Goal: Task Accomplishment & Management: Manage account settings

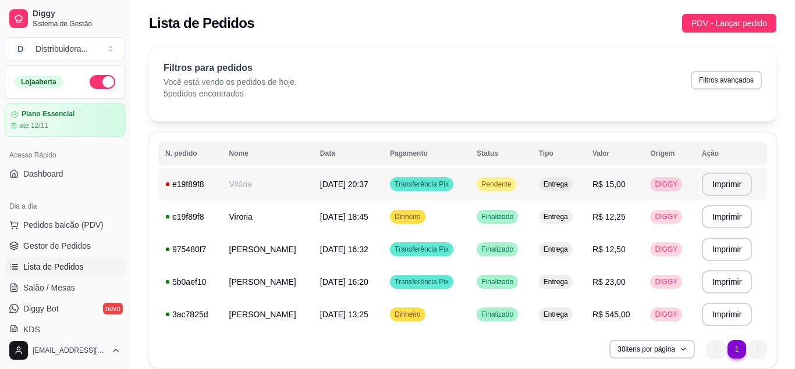
click at [250, 184] on td "Vitória" at bounding box center [267, 184] width 91 height 33
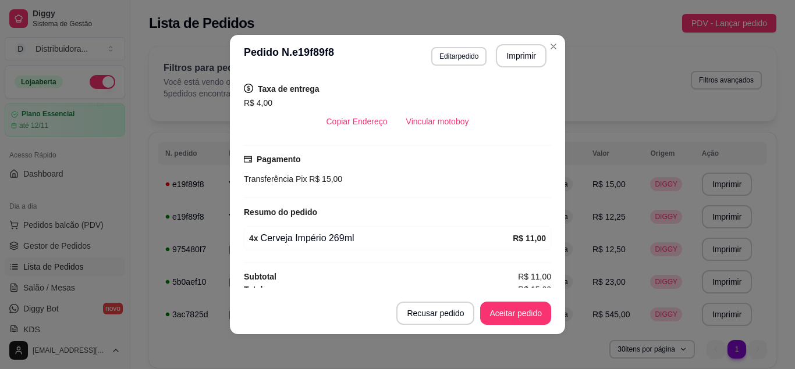
scroll to position [246, 0]
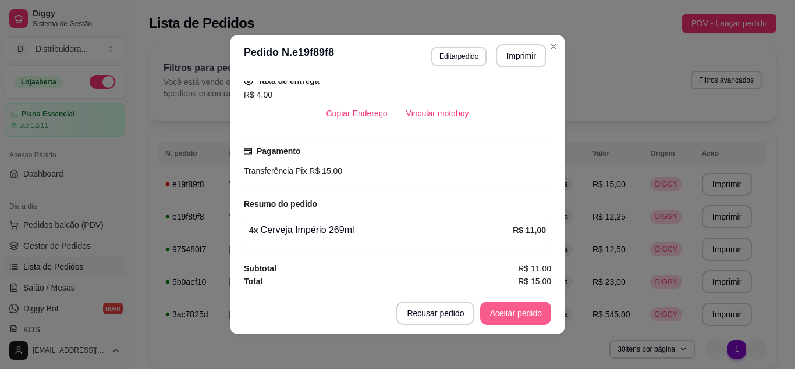
click at [527, 310] on button "Aceitar pedido" at bounding box center [515, 313] width 71 height 23
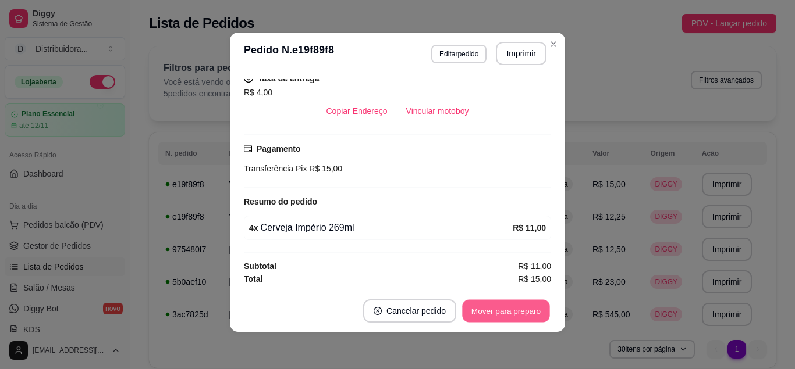
click at [519, 317] on button "Mover para preparo" at bounding box center [505, 311] width 87 height 23
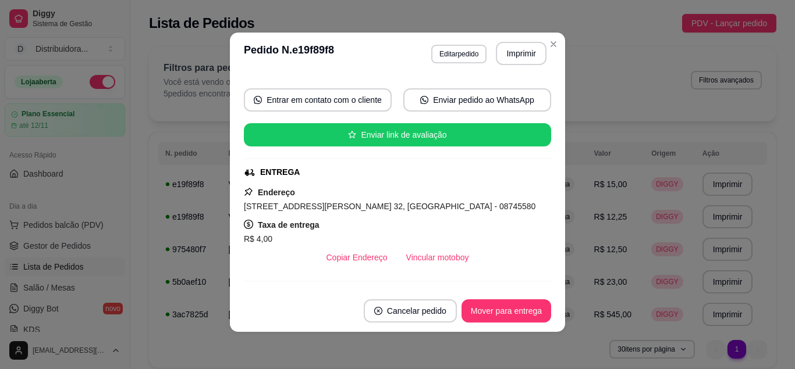
scroll to position [246, 0]
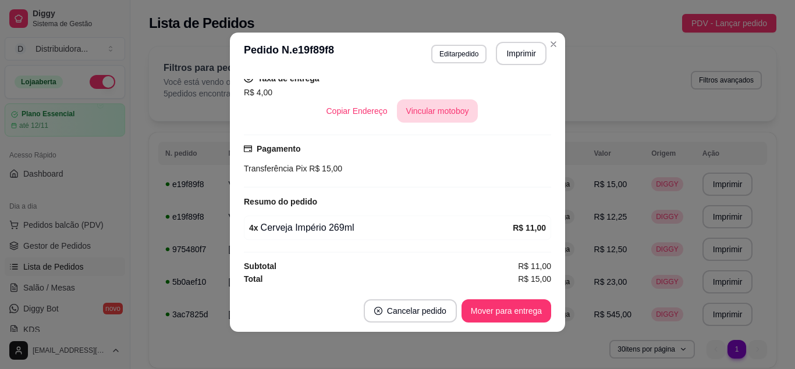
click at [458, 114] on button "Vincular motoboy" at bounding box center [437, 110] width 81 height 23
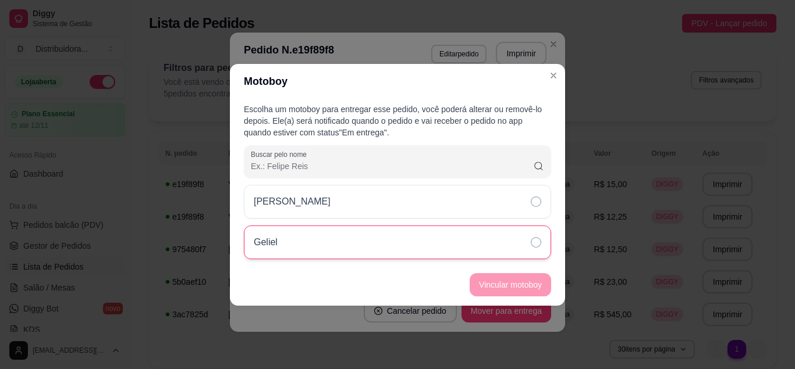
click at [446, 246] on div "Geliel" at bounding box center [397, 243] width 307 height 34
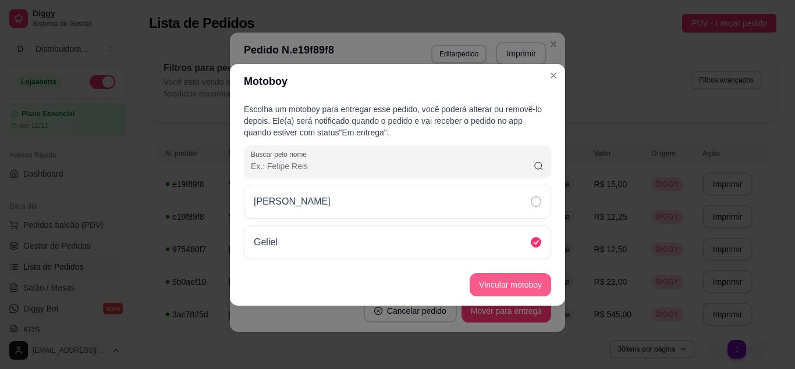
click at [522, 285] on button "Vincular motoboy" at bounding box center [510, 284] width 81 height 23
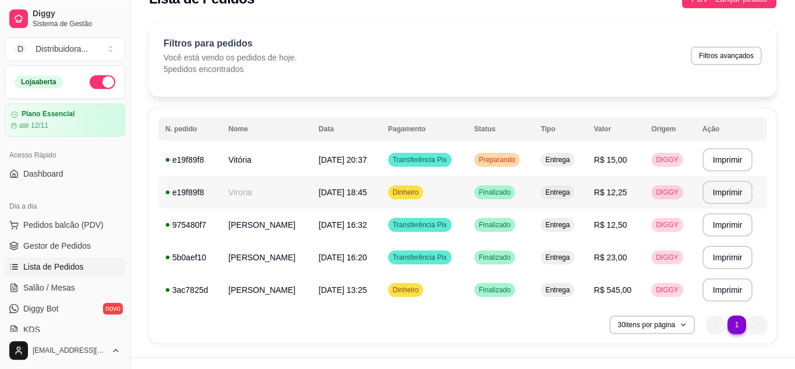
scroll to position [46, 0]
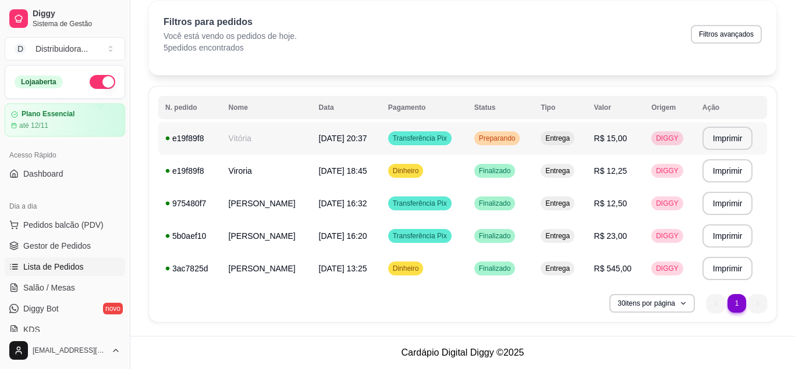
click at [333, 140] on span "[DATE] 20:37" at bounding box center [343, 138] width 48 height 9
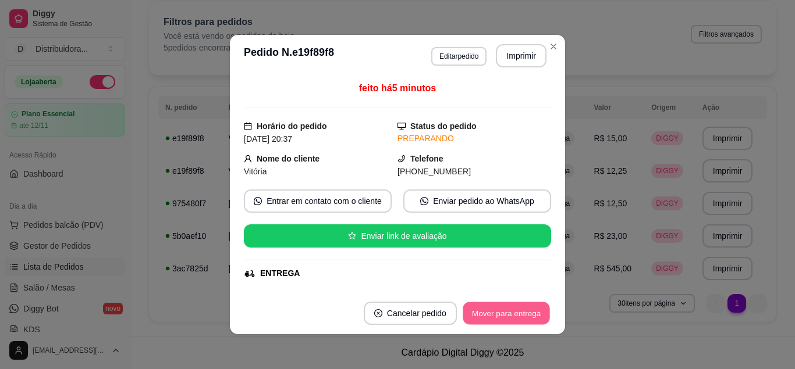
click at [519, 308] on button "Mover para entrega" at bounding box center [506, 314] width 87 height 23
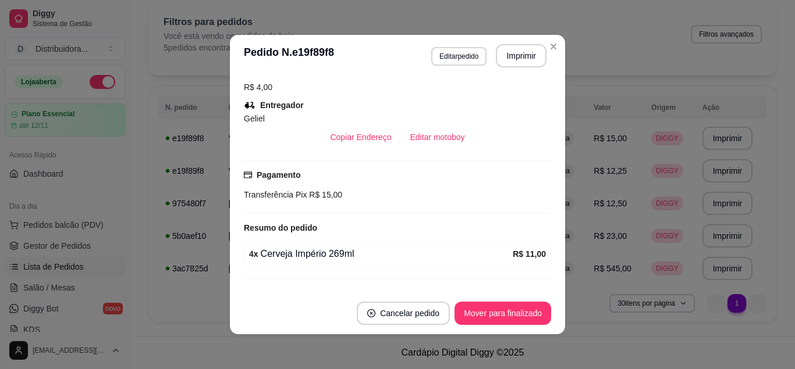
scroll to position [277, 0]
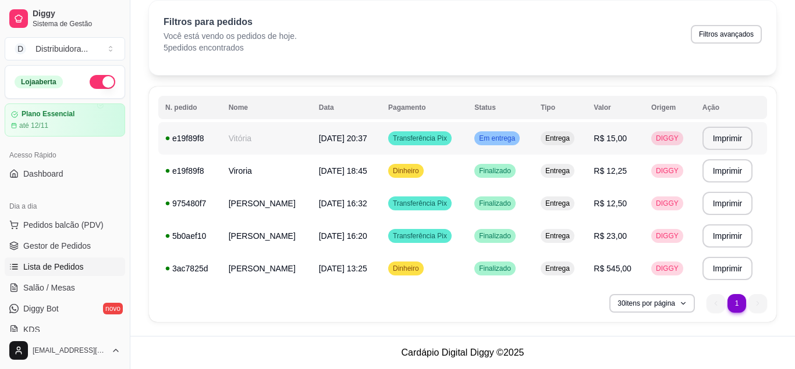
click at [321, 141] on span "[DATE] 20:37" at bounding box center [343, 138] width 48 height 9
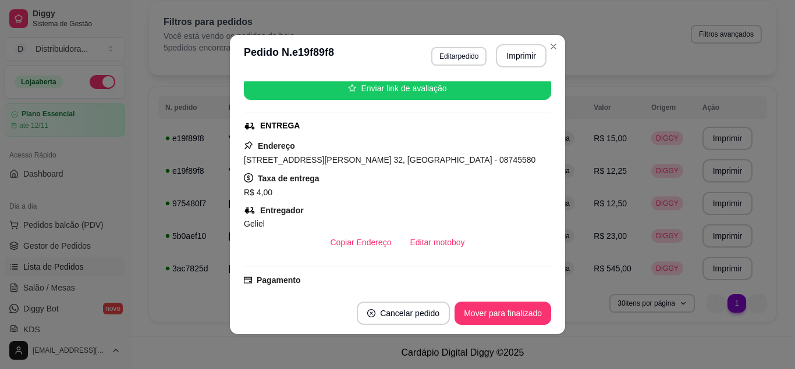
scroll to position [147, 0]
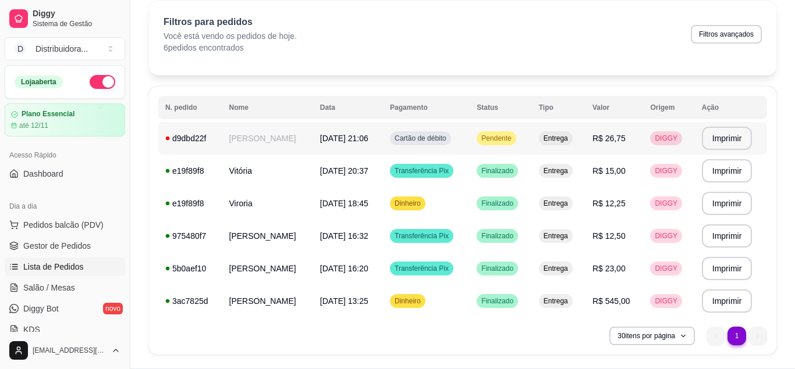
click at [320, 136] on span "[DATE] 21:06" at bounding box center [344, 138] width 48 height 9
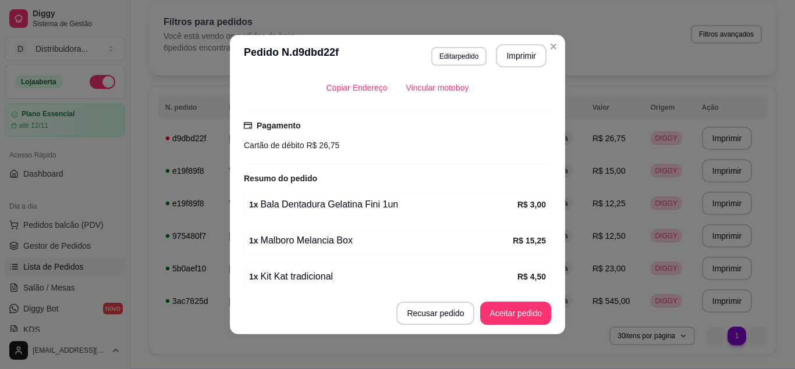
scroll to position [293, 0]
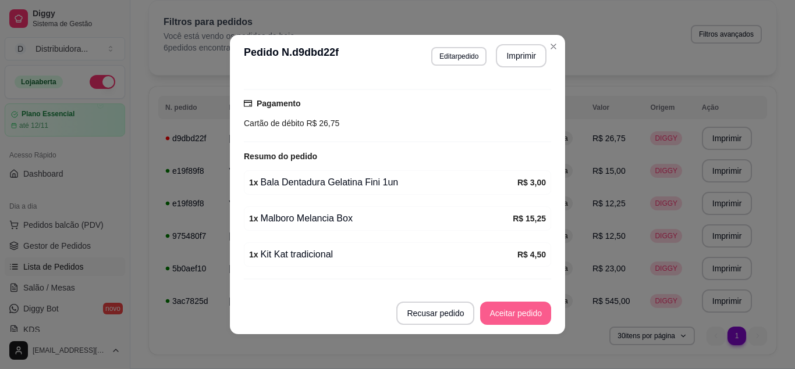
click at [511, 311] on button "Aceitar pedido" at bounding box center [515, 313] width 71 height 23
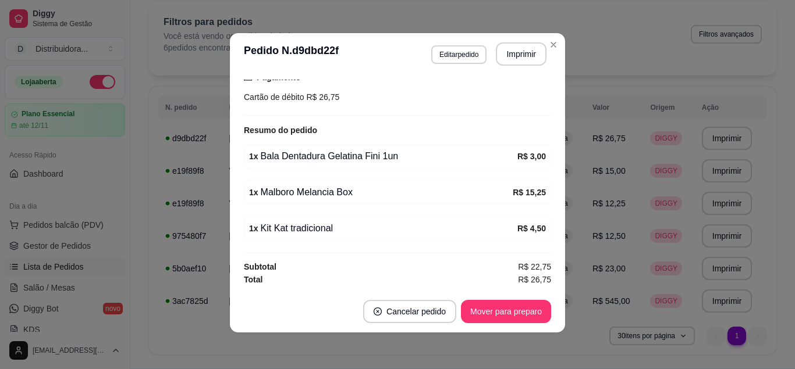
scroll to position [2, 0]
click at [499, 317] on button "Mover para preparo" at bounding box center [505, 311] width 87 height 23
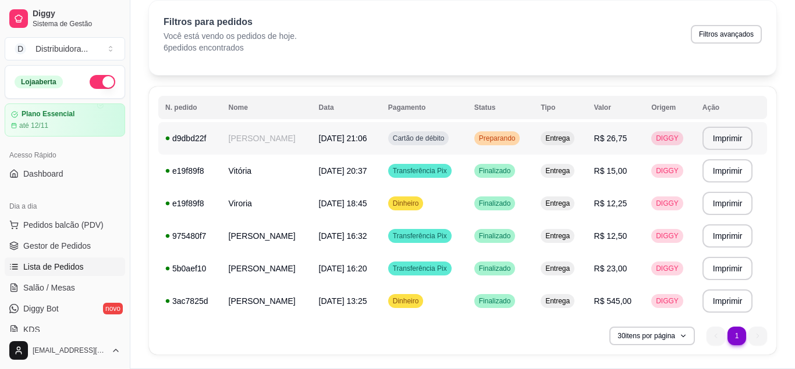
click at [343, 136] on span "[DATE] 21:06" at bounding box center [343, 138] width 48 height 9
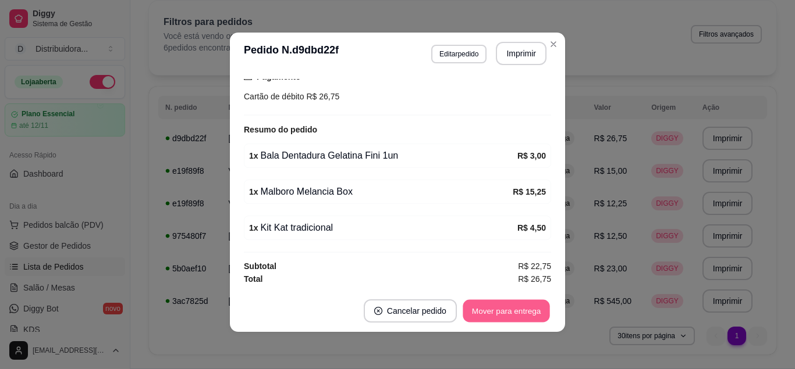
click at [492, 307] on button "Mover para entrega" at bounding box center [506, 311] width 87 height 23
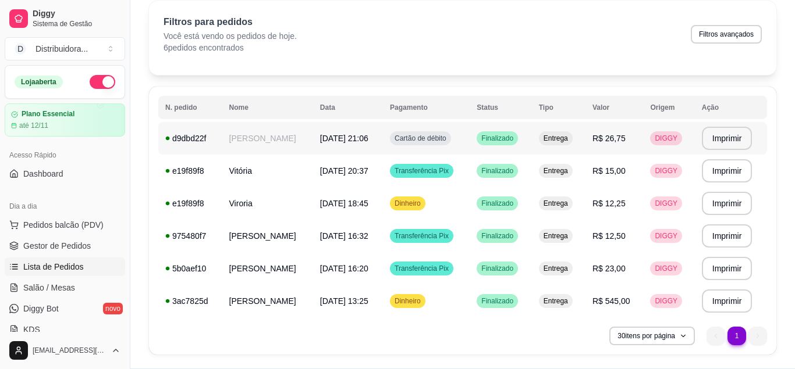
click at [321, 137] on span "[DATE] 21:06" at bounding box center [344, 138] width 48 height 9
click at [322, 141] on span "[DATE] 21:06" at bounding box center [344, 138] width 48 height 9
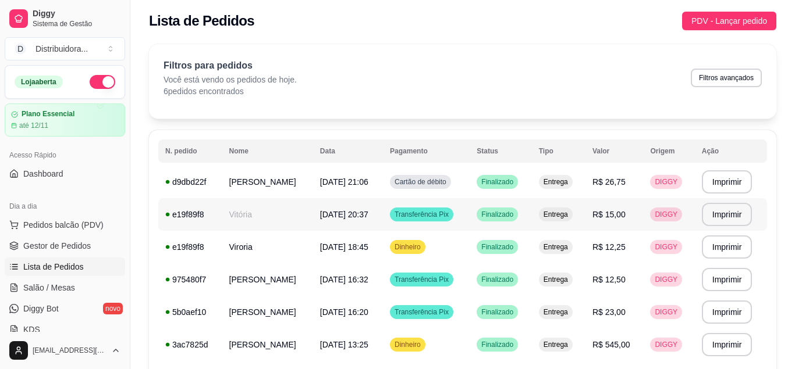
scroll to position [0, 0]
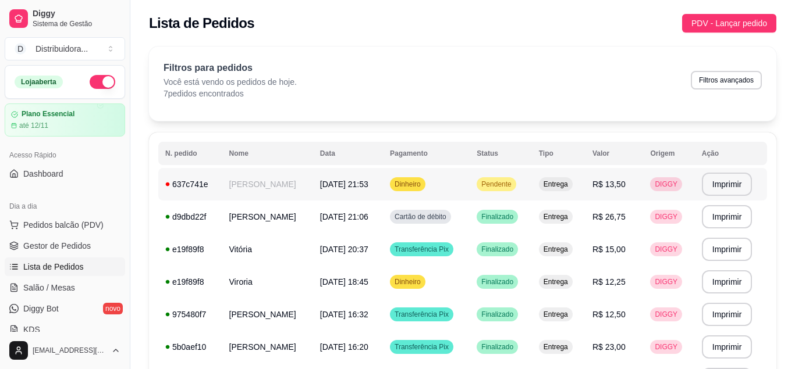
click at [320, 183] on span "[DATE] 21:53" at bounding box center [344, 184] width 48 height 9
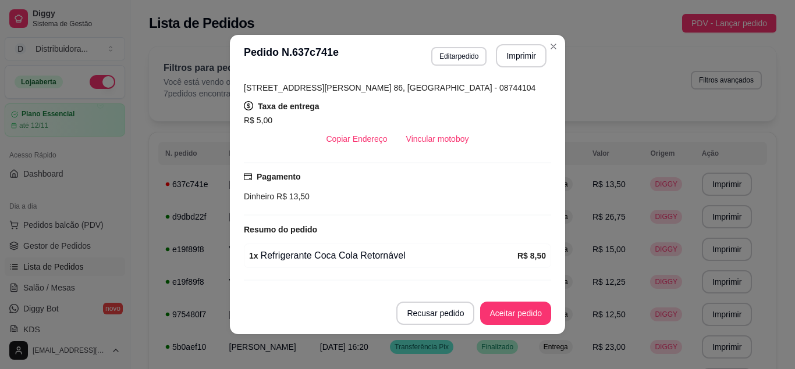
scroll to position [246, 0]
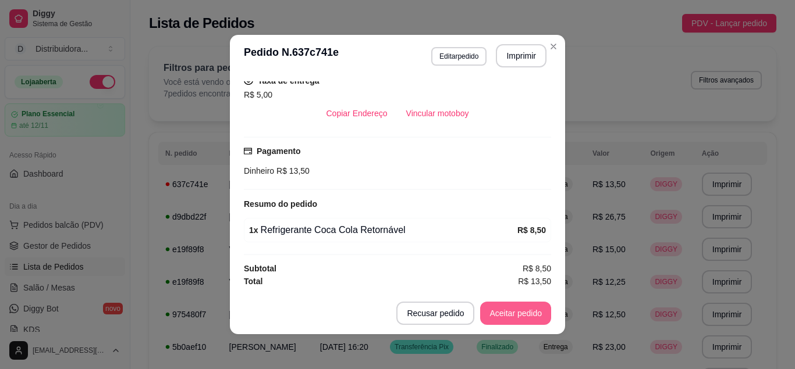
click at [522, 318] on button "Aceitar pedido" at bounding box center [515, 313] width 71 height 23
click at [521, 318] on button "Mover para preparo" at bounding box center [505, 314] width 87 height 23
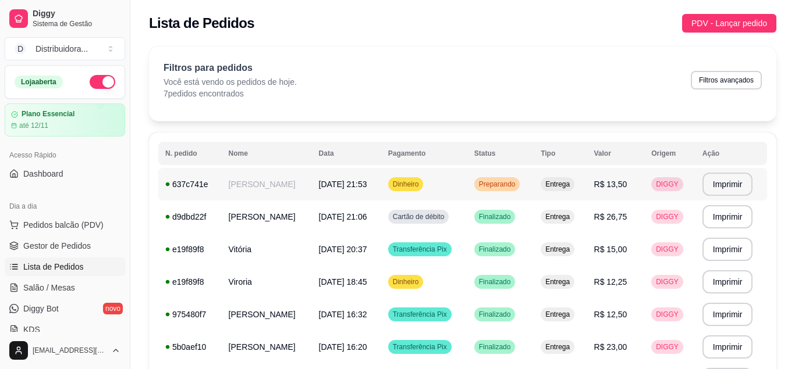
click at [326, 182] on span "[DATE] 21:53" at bounding box center [343, 184] width 48 height 9
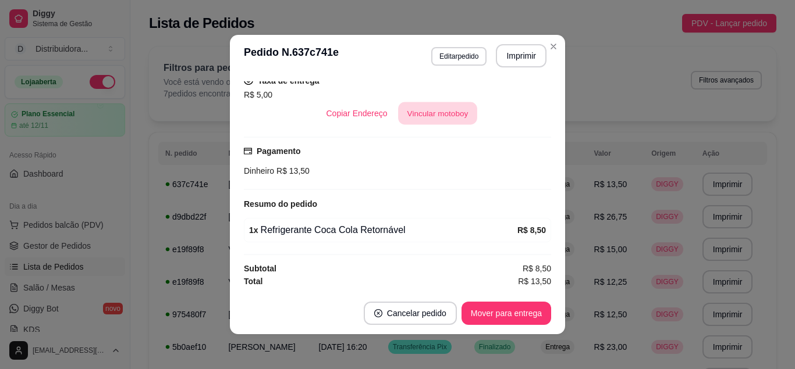
click at [443, 109] on button "Vincular motoboy" at bounding box center [437, 113] width 79 height 23
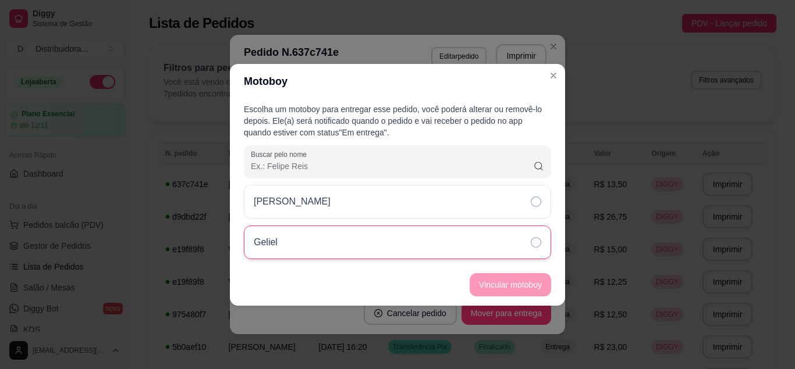
click at [535, 234] on div "Geliel" at bounding box center [397, 243] width 307 height 34
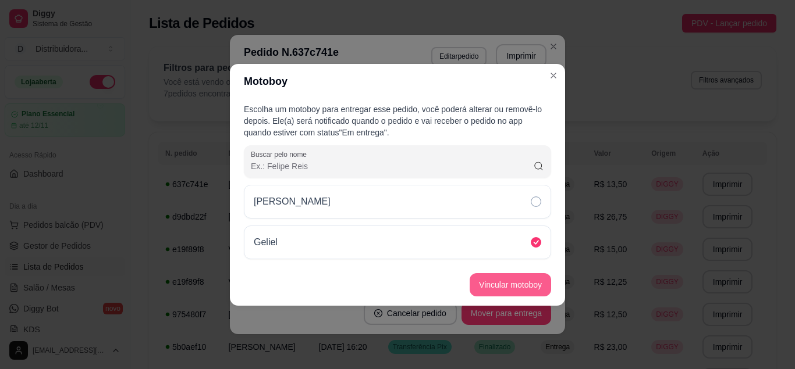
click at [534, 283] on button "Vincular motoboy" at bounding box center [510, 284] width 81 height 23
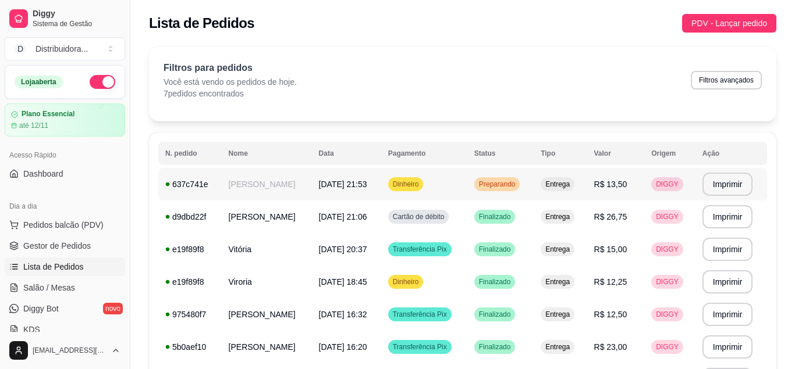
click at [320, 184] on span "[DATE] 21:53" at bounding box center [343, 184] width 48 height 9
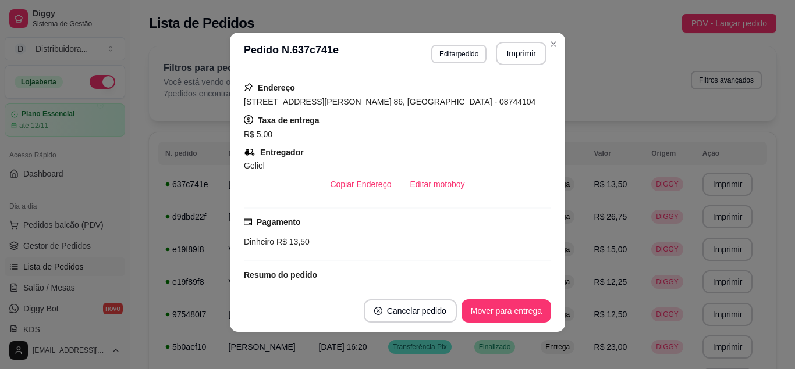
scroll to position [277, 0]
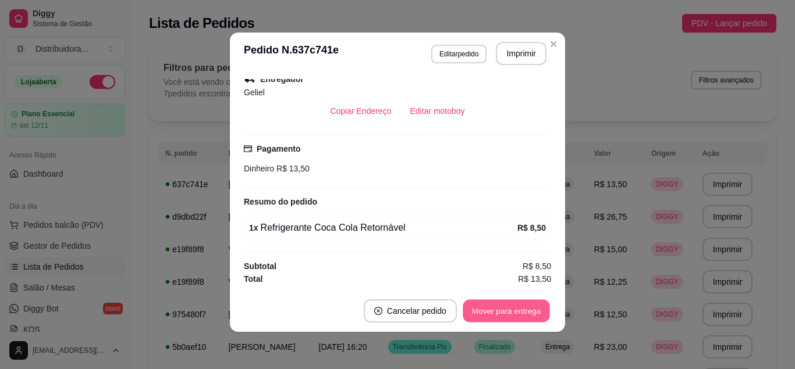
click at [487, 316] on button "Mover para entrega" at bounding box center [506, 311] width 87 height 23
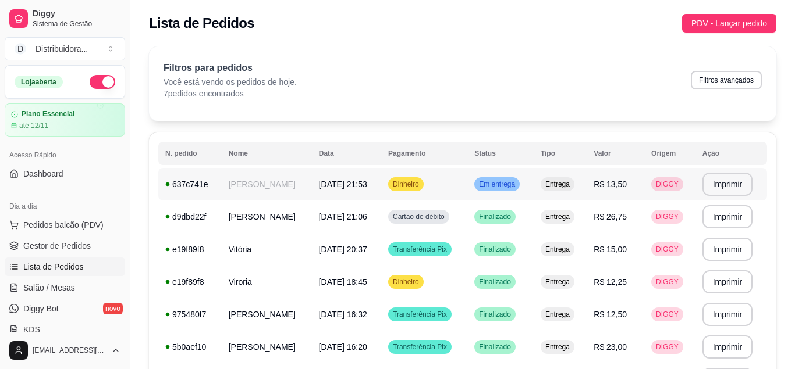
click at [319, 182] on span "[DATE] 21:53" at bounding box center [343, 184] width 48 height 9
click at [319, 189] on span "[DATE] 21:53" at bounding box center [343, 184] width 48 height 9
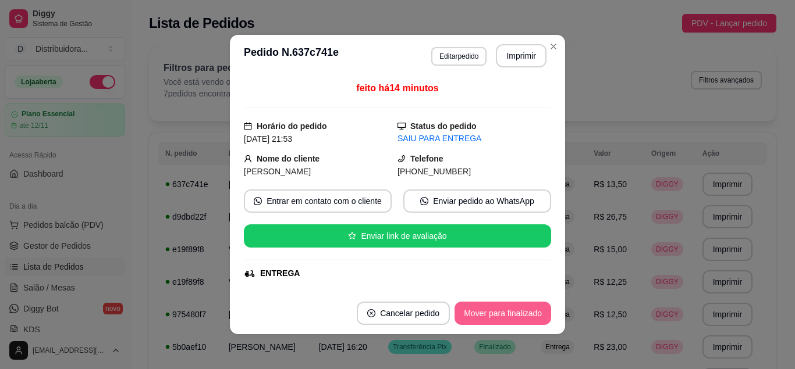
click at [510, 318] on button "Mover para finalizado" at bounding box center [502, 313] width 97 height 23
